Goal: Information Seeking & Learning: Learn about a topic

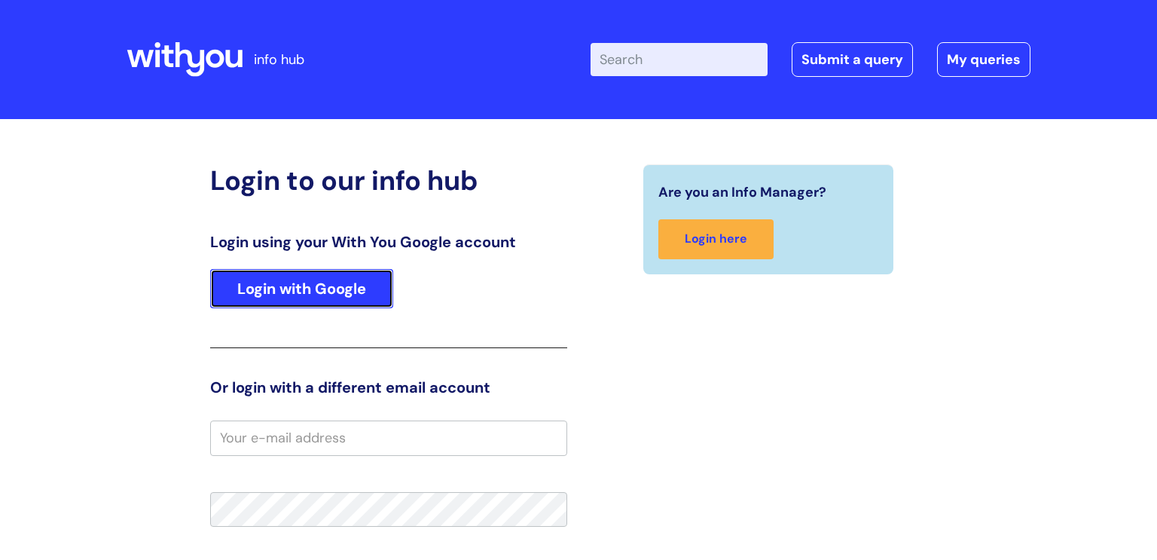
click at [313, 291] on link "Login with Google" at bounding box center [301, 288] width 183 height 39
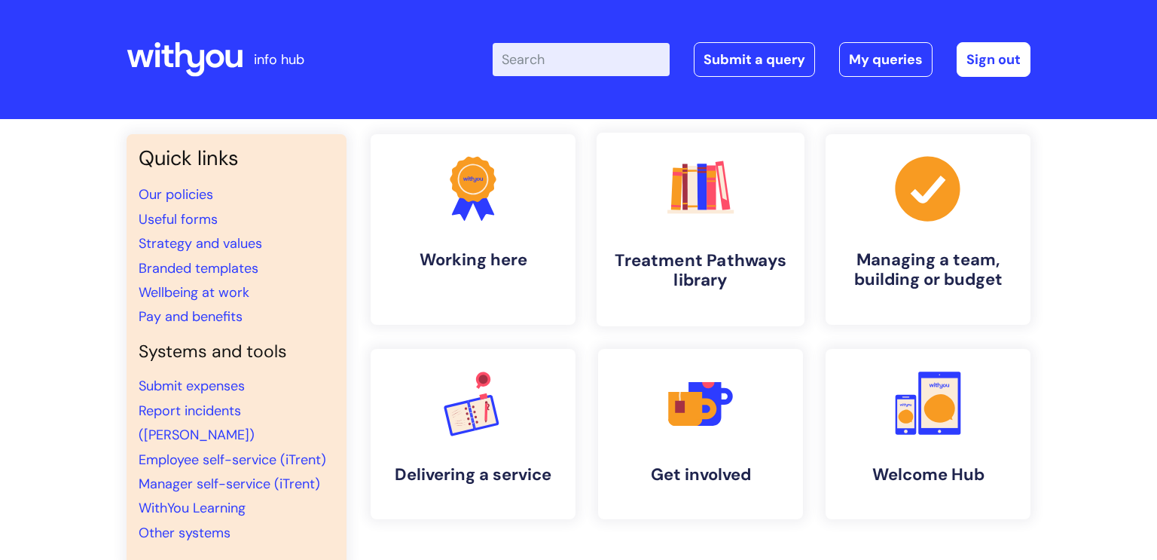
click at [747, 231] on link ".cls-1{fill:#f89b22;}.cls-1,.cls-2,.cls-3,.cls-4,.cls-5,.cls-6,.cls-7{stroke-wi…" at bounding box center [701, 230] width 208 height 194
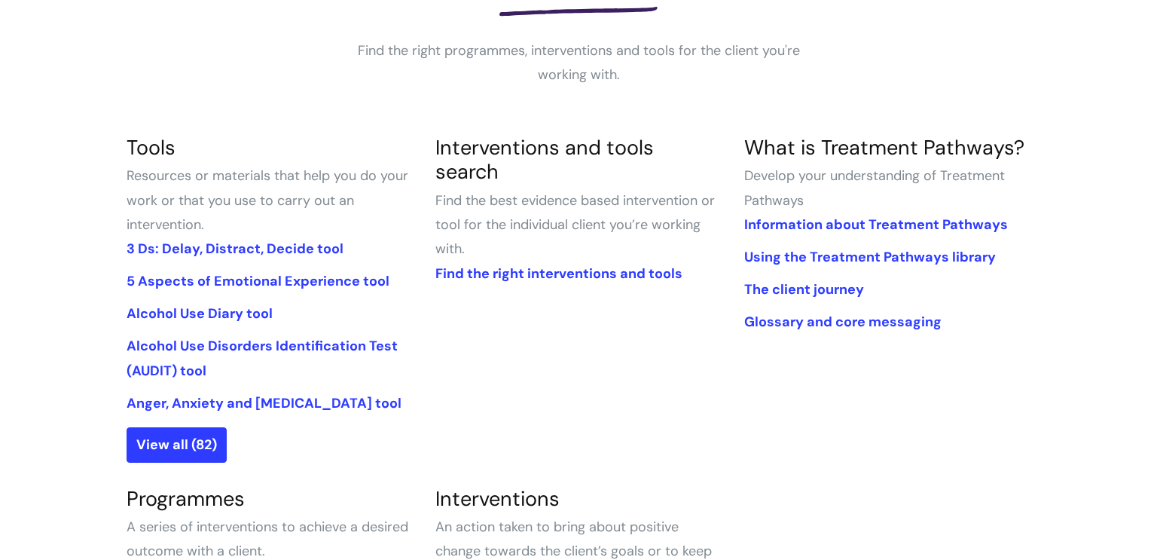
scroll to position [267, 0]
click at [174, 436] on link "View all (82)" at bounding box center [177, 443] width 100 height 35
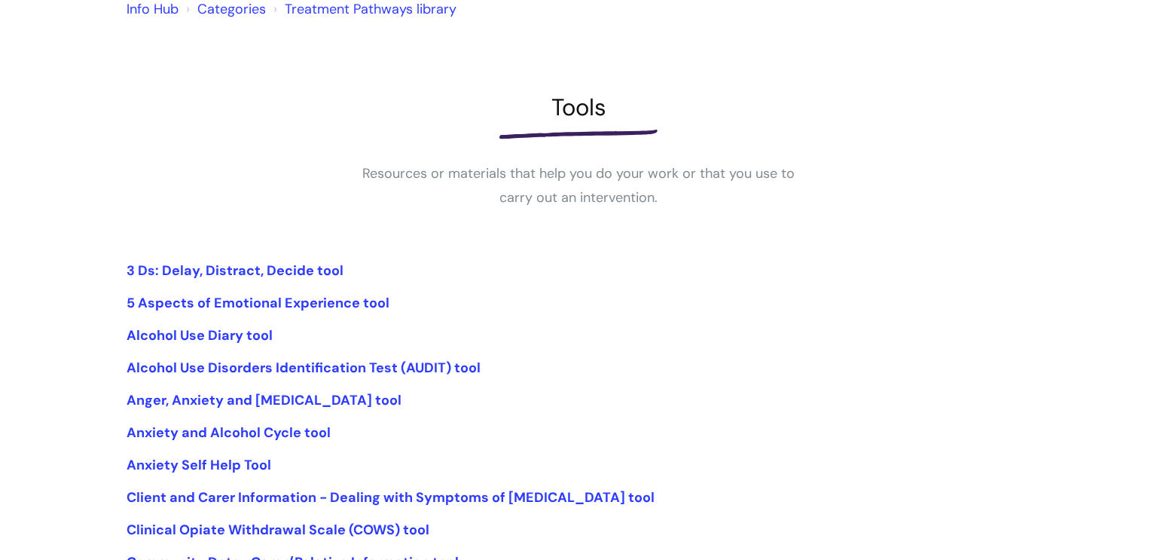
scroll to position [145, 0]
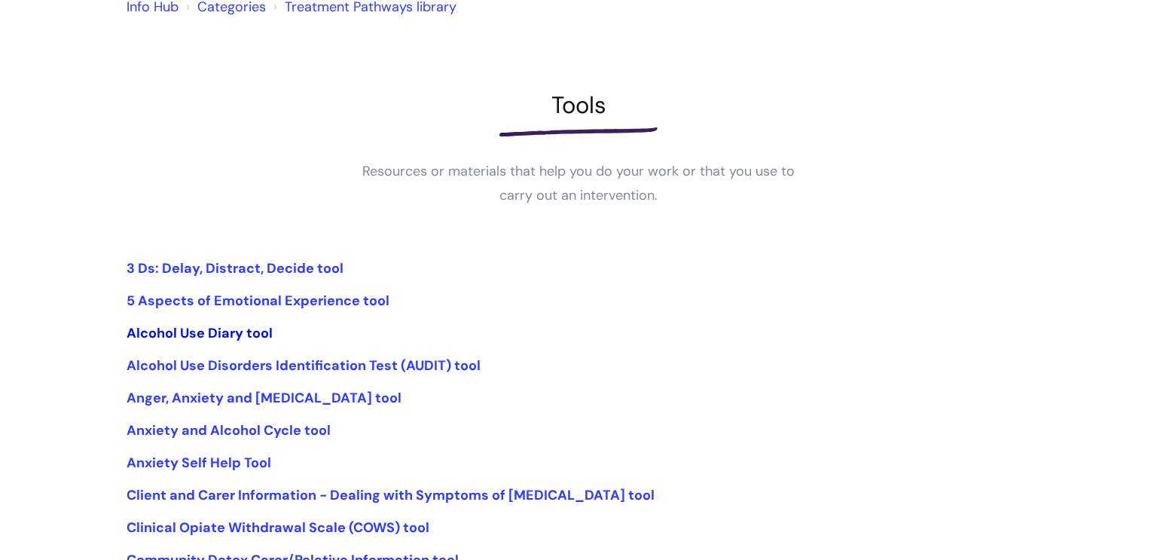
click at [240, 331] on link "Alcohol Use Diary tool" at bounding box center [200, 333] width 146 height 18
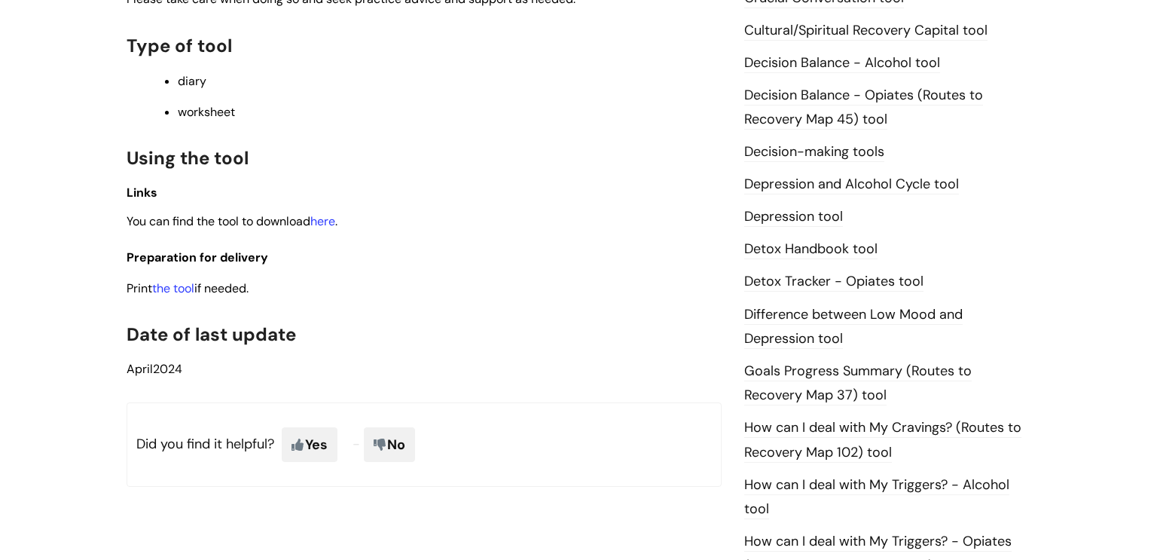
scroll to position [699, 0]
click at [179, 288] on link "the tool" at bounding box center [173, 287] width 42 height 16
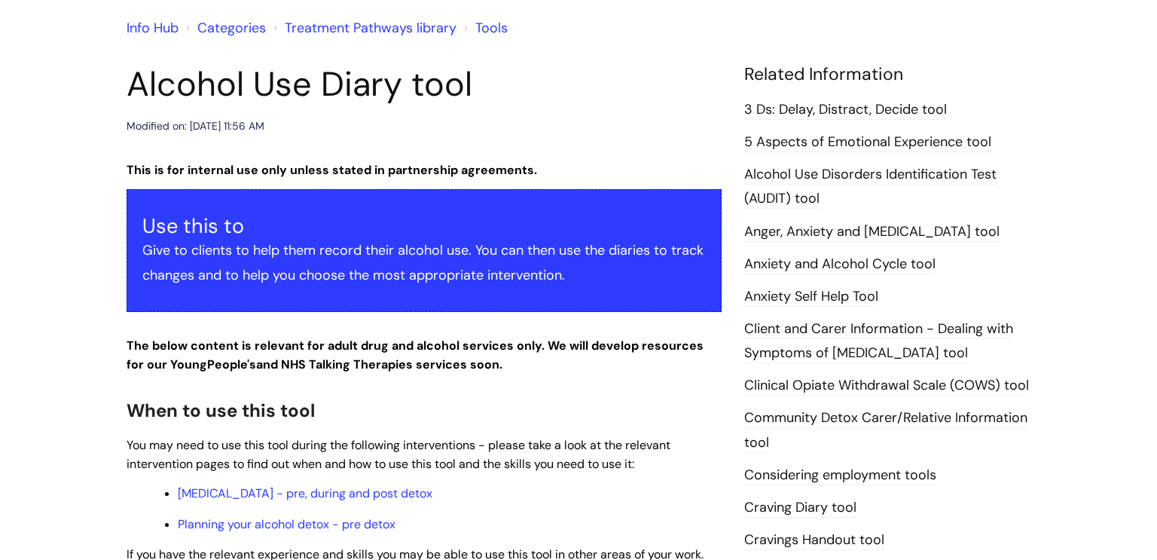
scroll to position [0, 0]
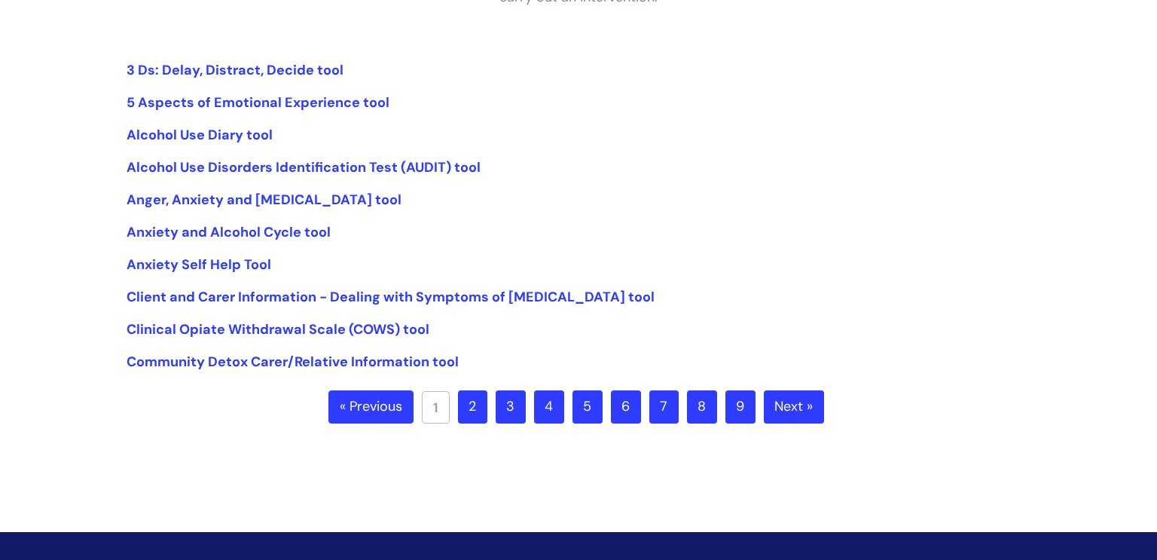
scroll to position [343, 0]
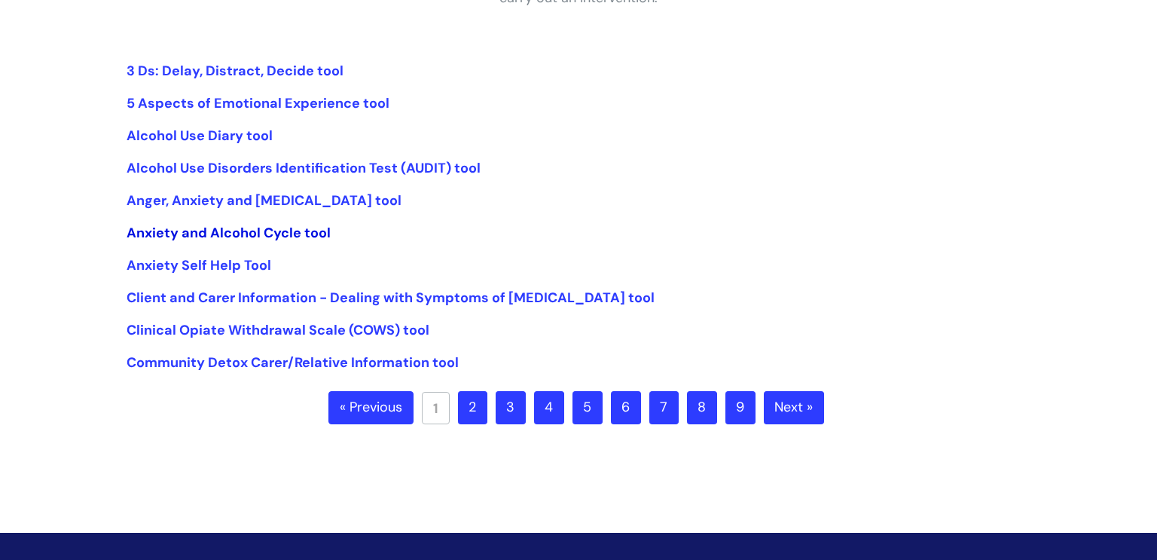
click at [291, 231] on link "Anxiety and Alcohol Cycle tool" at bounding box center [229, 233] width 204 height 18
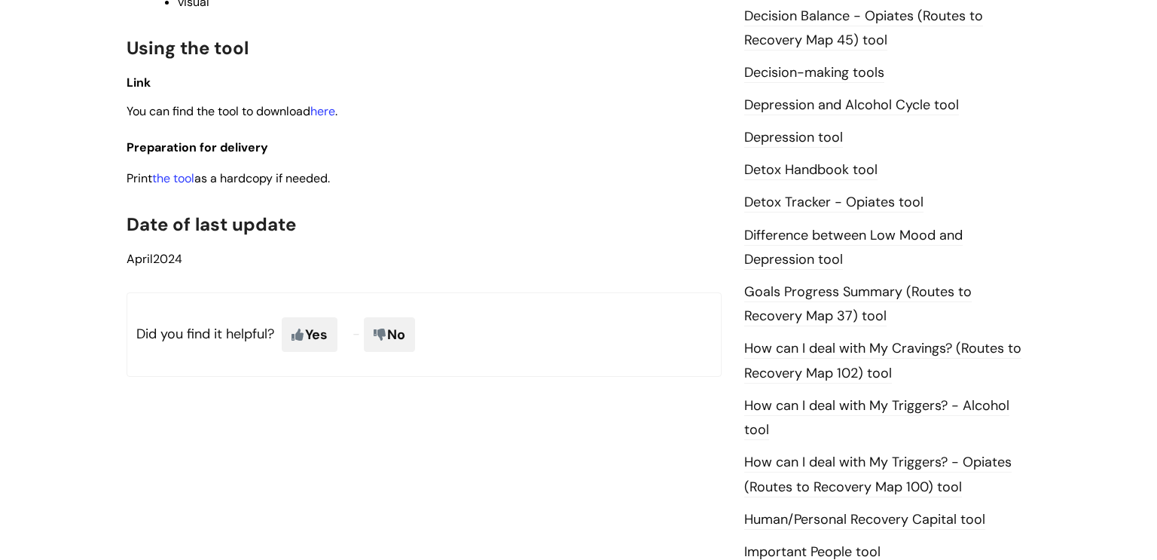
scroll to position [781, 0]
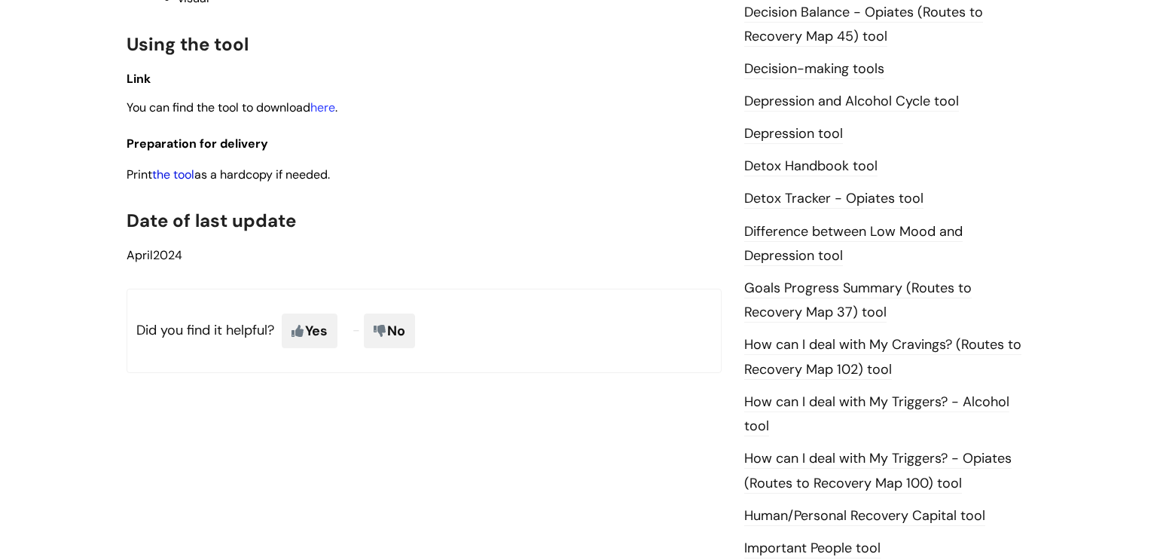
click at [191, 179] on link "the tool" at bounding box center [173, 174] width 42 height 16
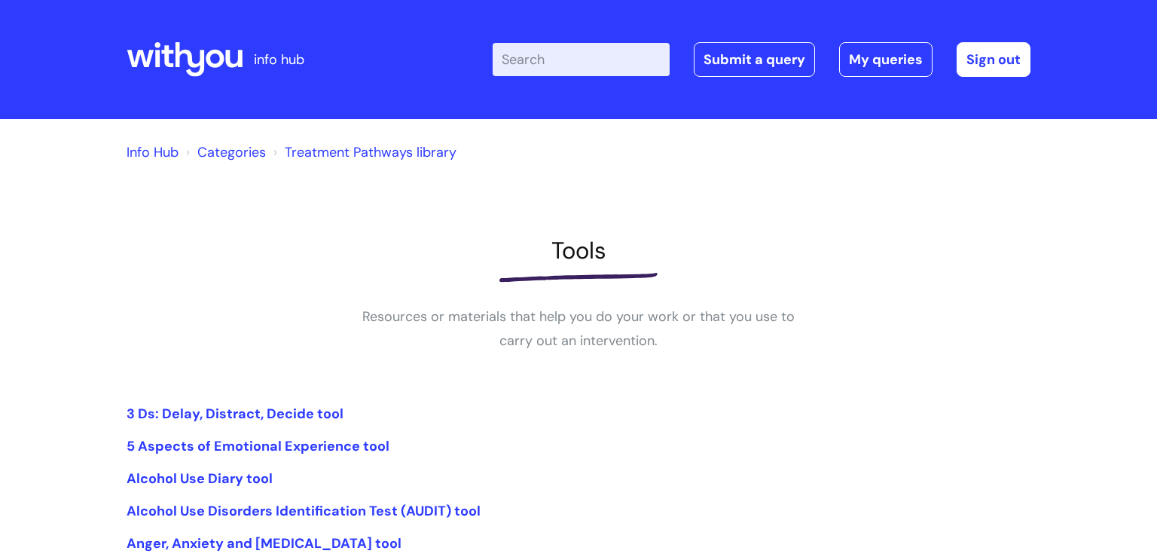
scroll to position [340, 0]
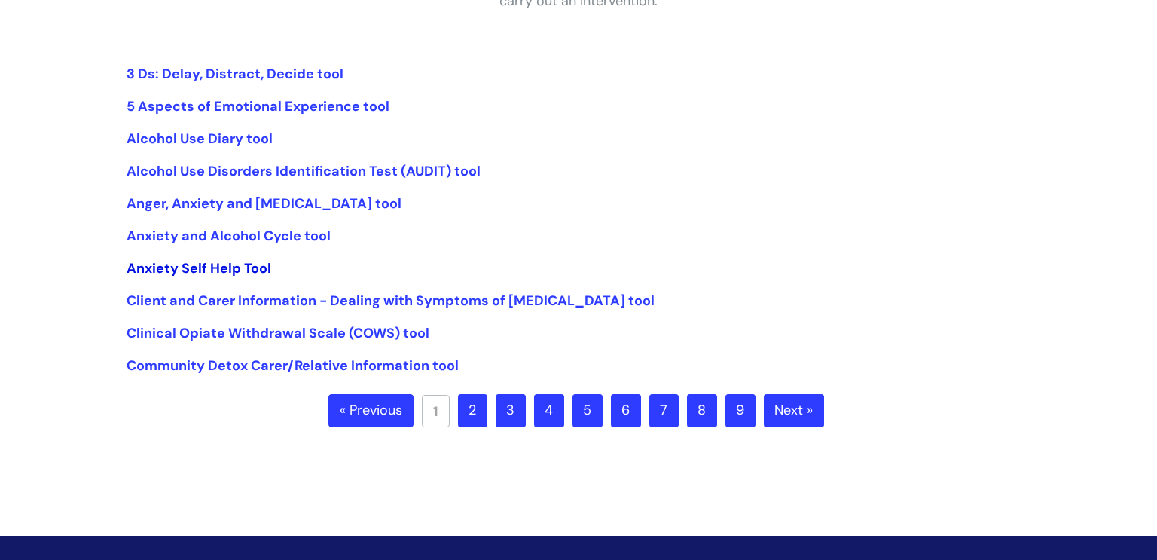
click at [214, 271] on link "Anxiety Self Help Tool" at bounding box center [199, 268] width 145 height 18
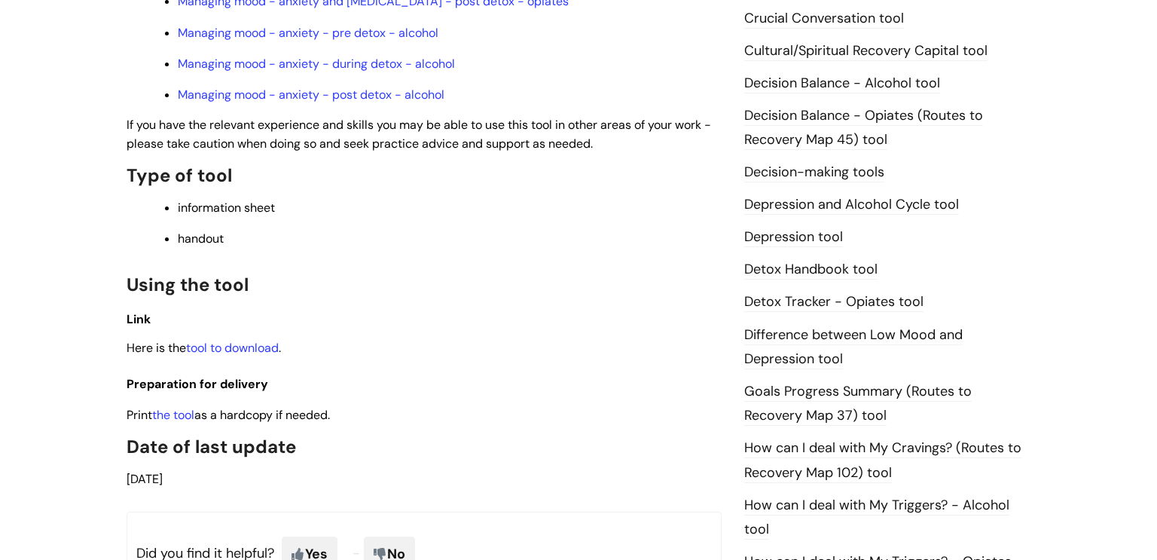
scroll to position [683, 0]
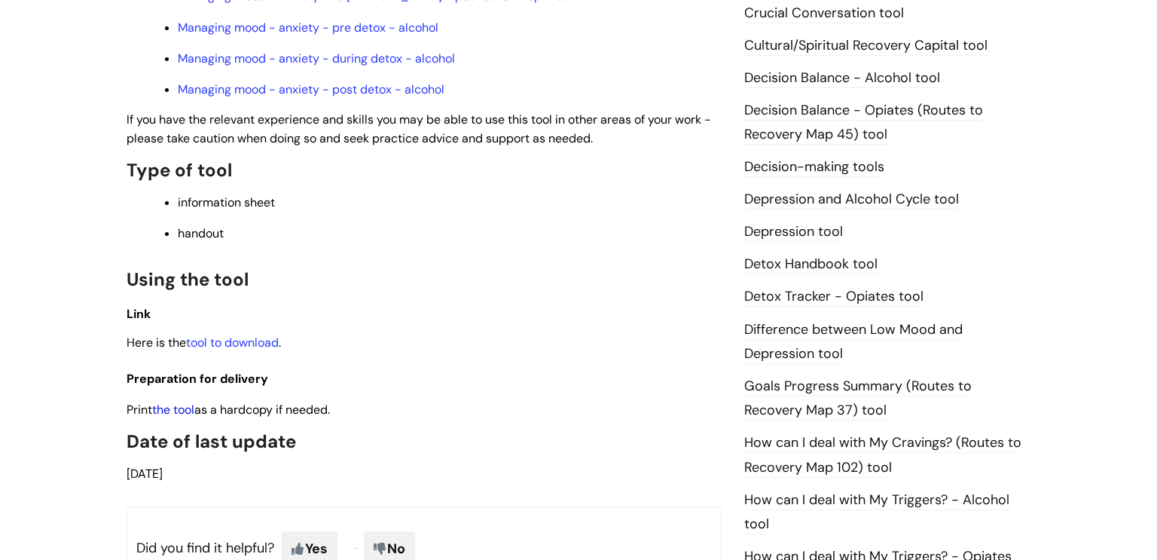
click at [177, 417] on link "the tool" at bounding box center [173, 410] width 42 height 16
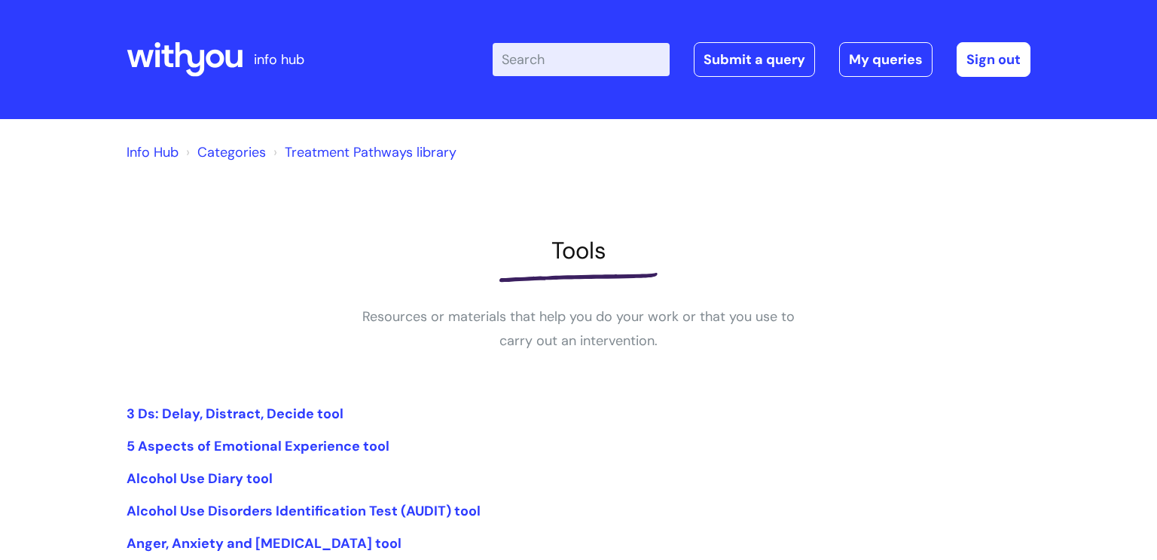
click at [550, 72] on input "Enter your search term here..." at bounding box center [581, 59] width 177 height 33
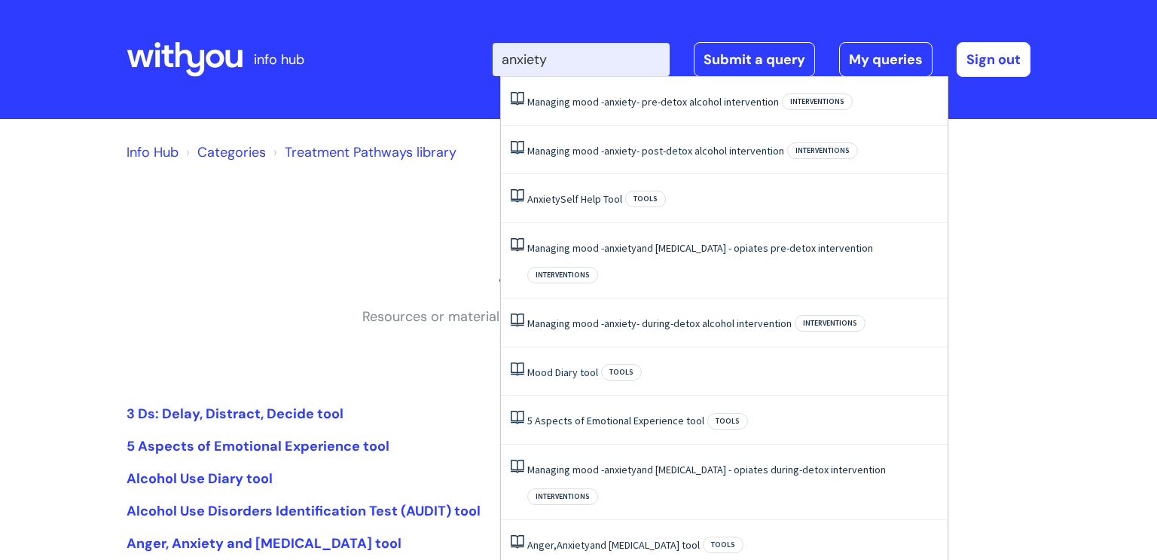
type input "anxiety"
click button "Search" at bounding box center [0, 0] width 0 height 0
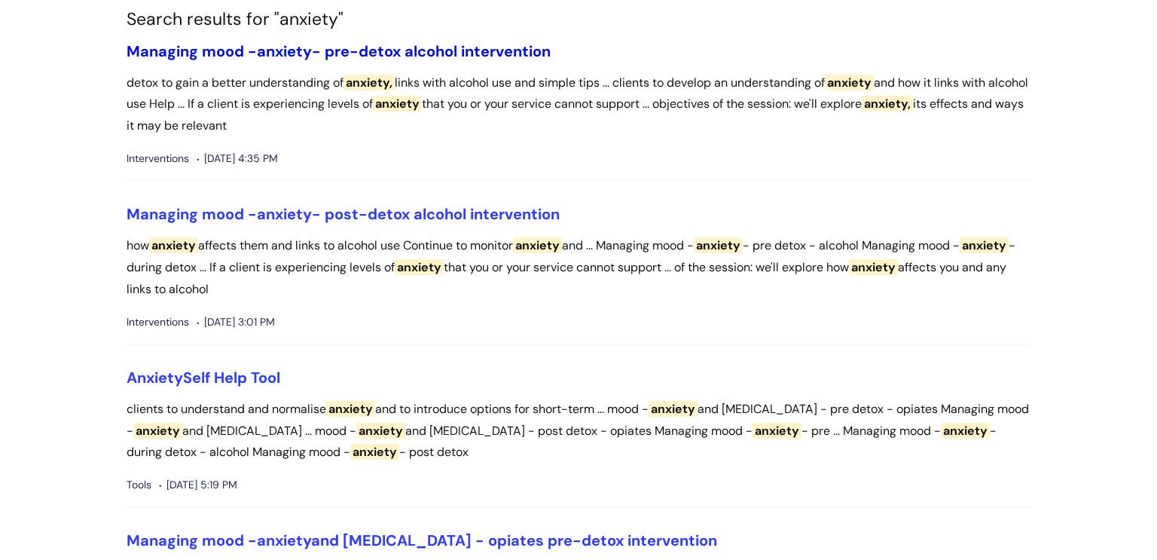
scroll to position [127, 0]
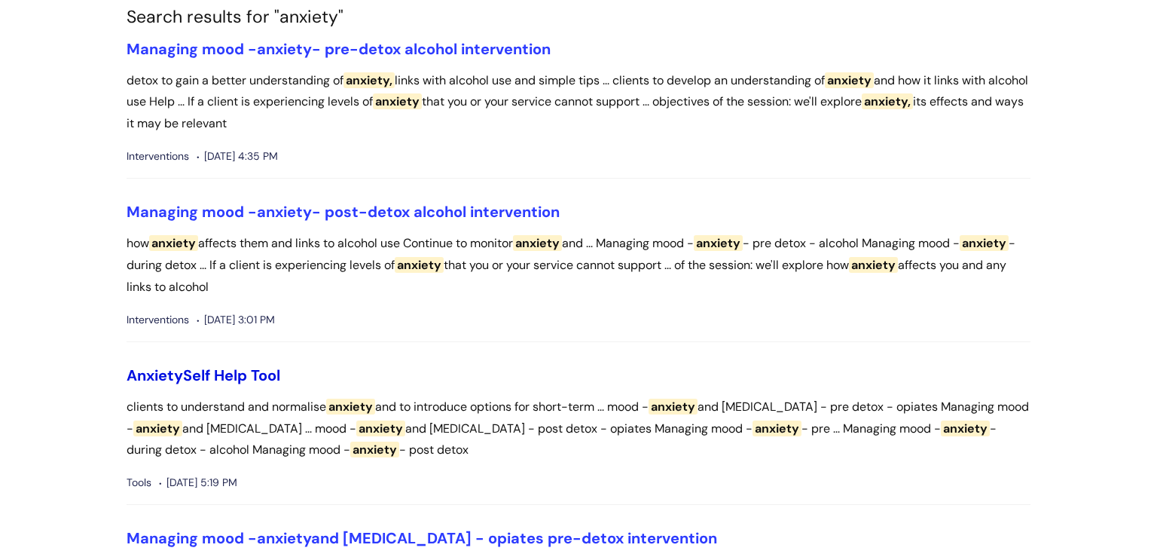
click at [208, 375] on link "Anxiety Self Help Tool" at bounding box center [204, 375] width 154 height 20
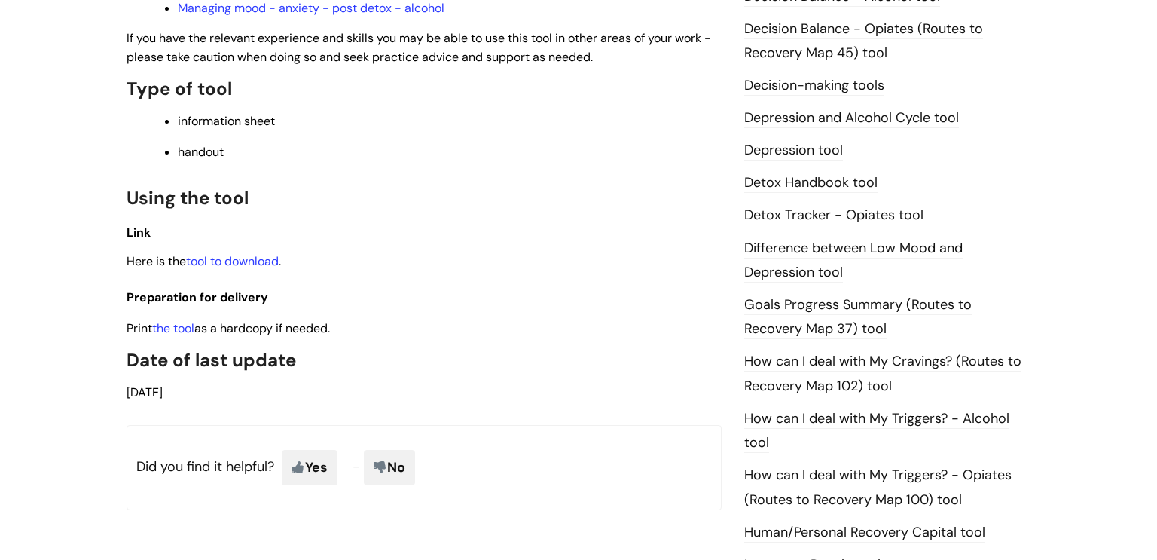
scroll to position [794, 0]
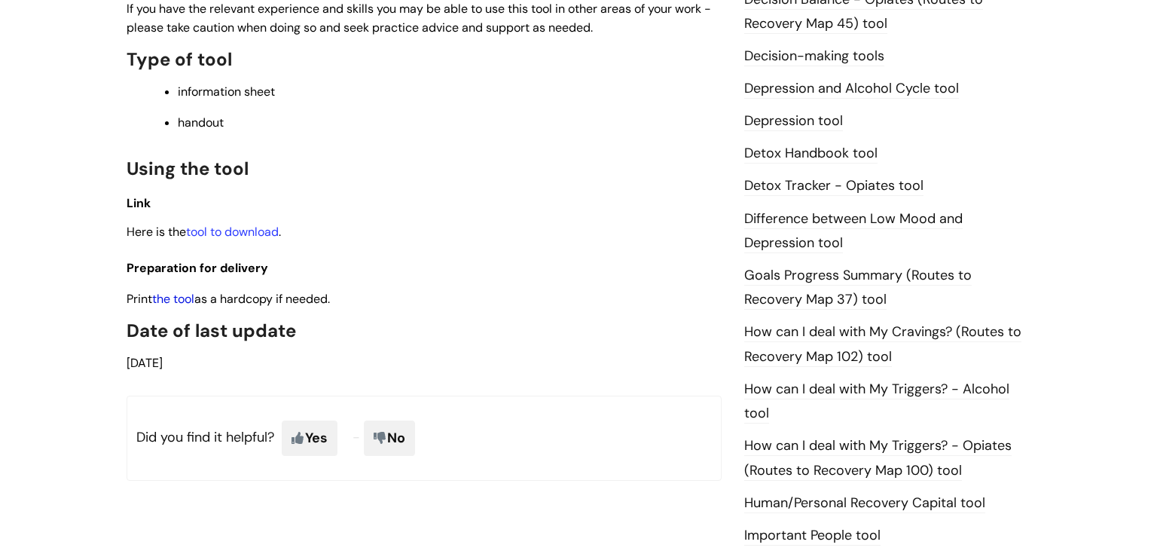
click at [191, 307] on link "the tool" at bounding box center [173, 299] width 42 height 16
